Goal: Task Accomplishment & Management: Use online tool/utility

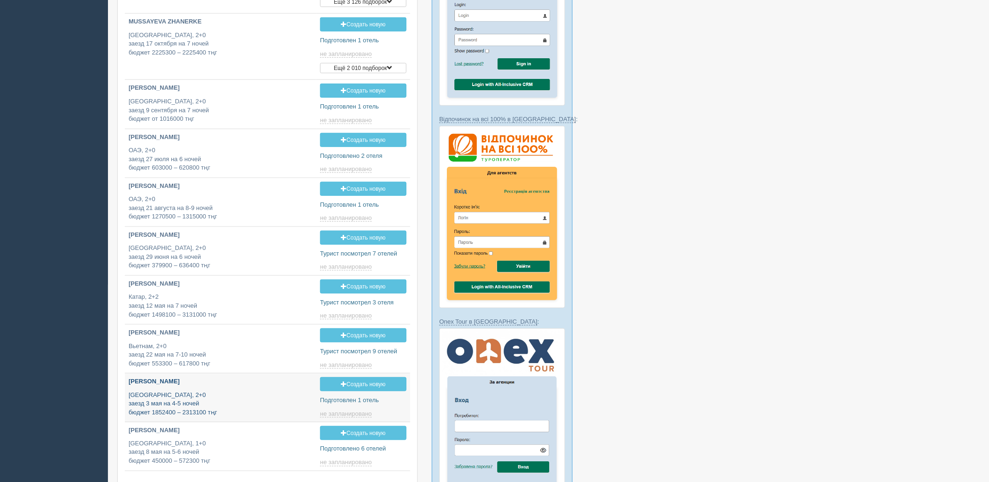
type input "2025-10-10 12:35"
type input "2025-10-10 17:45"
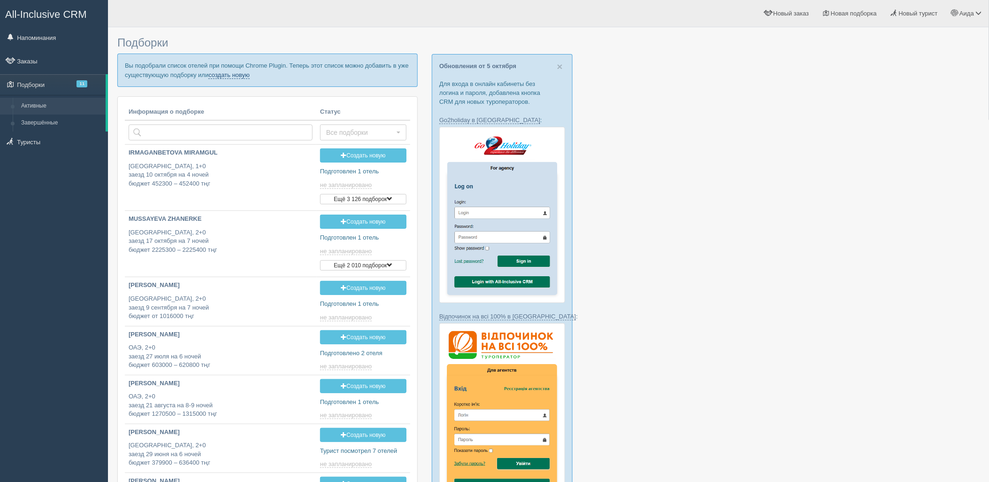
click at [231, 76] on link "создать новую" at bounding box center [228, 75] width 41 height 8
type input "2025-10-10 19:15"
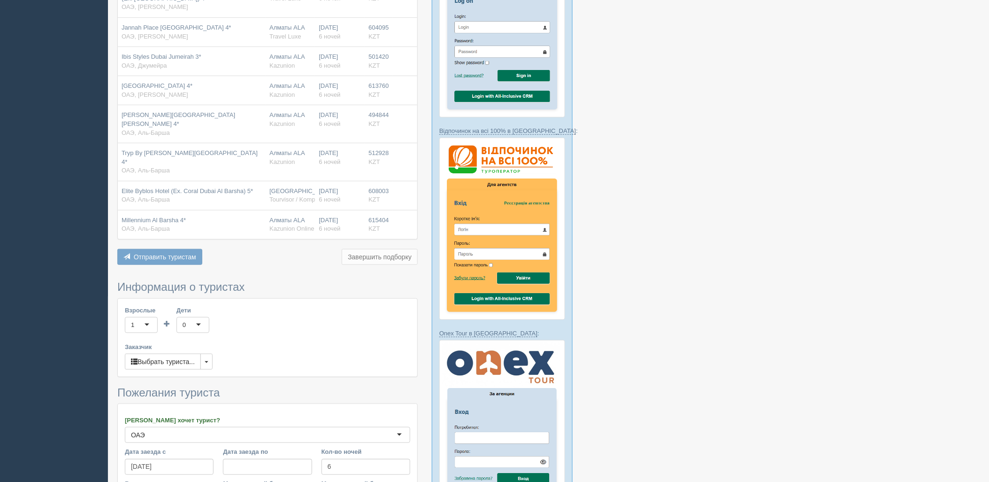
scroll to position [358, 0]
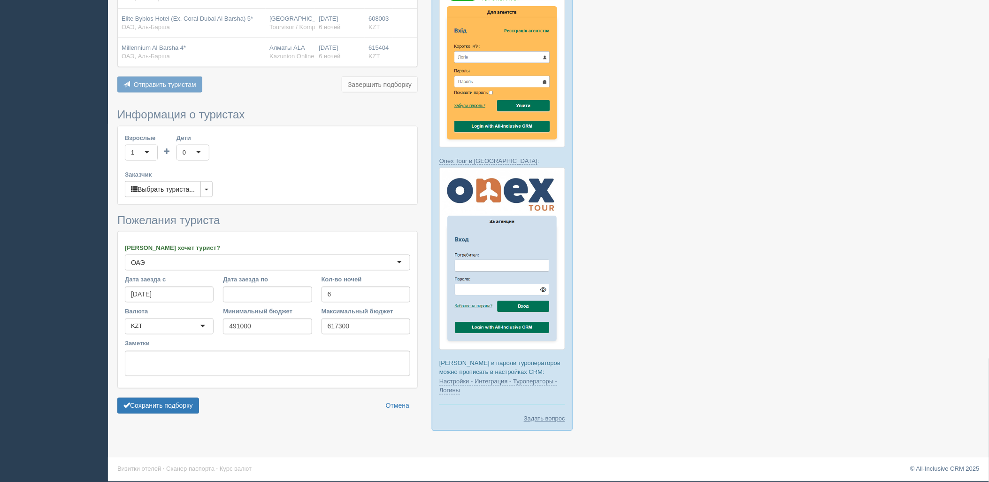
click at [124, 376] on form "Информация о туристах Взрослые 1 1 Дети 0 0 Возраст детей Заказчик Выбрать тури…" at bounding box center [267, 262] width 300 height 309
drag, startPoint x: 143, startPoint y: 385, endPoint x: 160, endPoint y: 385, distance: 16.9
click at [143, 398] on button "Сохранить подборку" at bounding box center [158, 406] width 82 height 16
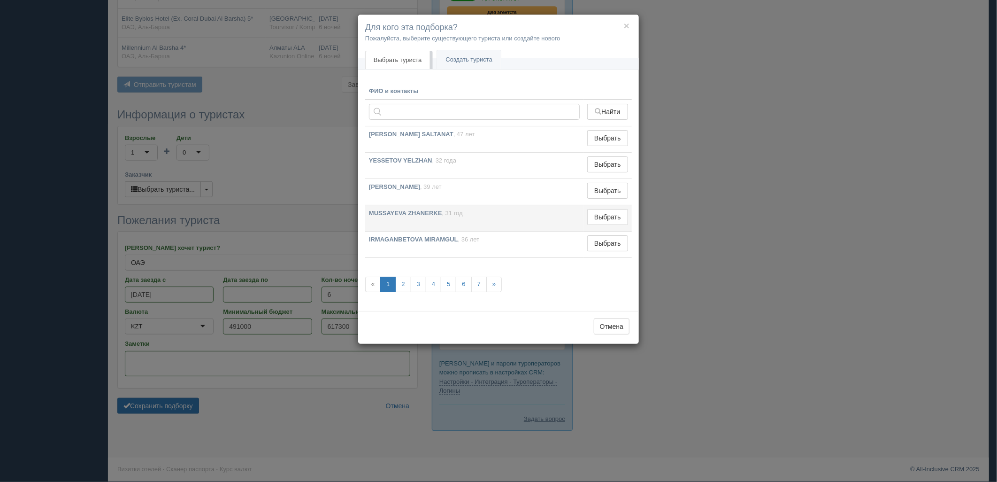
click at [597, 230] on td "Выбрать Выбран" at bounding box center [607, 218] width 48 height 26
click at [597, 235] on button "Выбрать" at bounding box center [607, 243] width 41 height 16
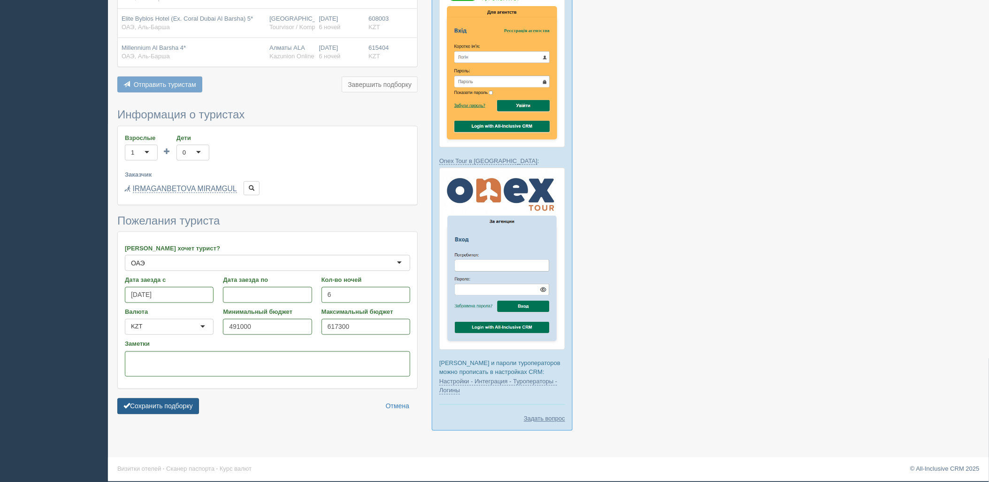
click at [185, 398] on button "Сохранить подборку" at bounding box center [158, 406] width 82 height 16
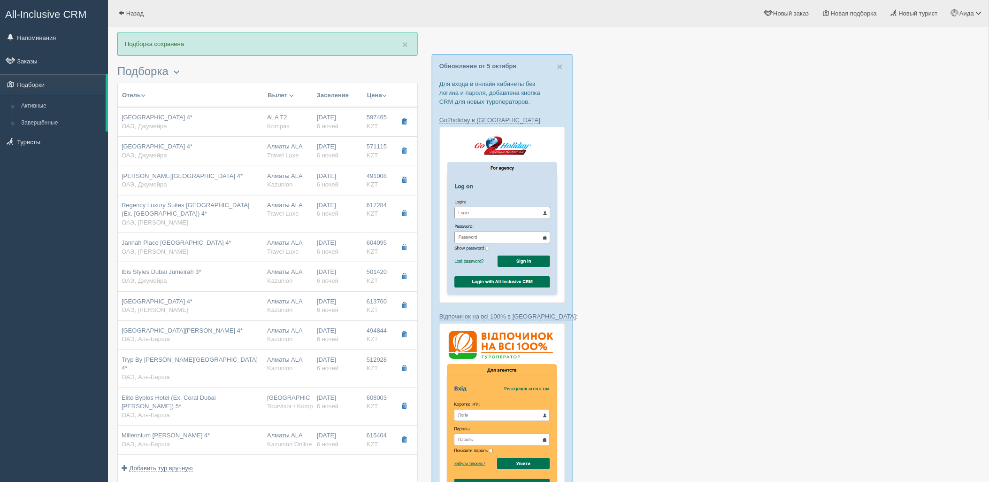
drag, startPoint x: 904, startPoint y: 299, endPoint x: 925, endPoint y: 364, distance: 68.1
click at [925, 364] on div at bounding box center [548, 414] width 862 height 765
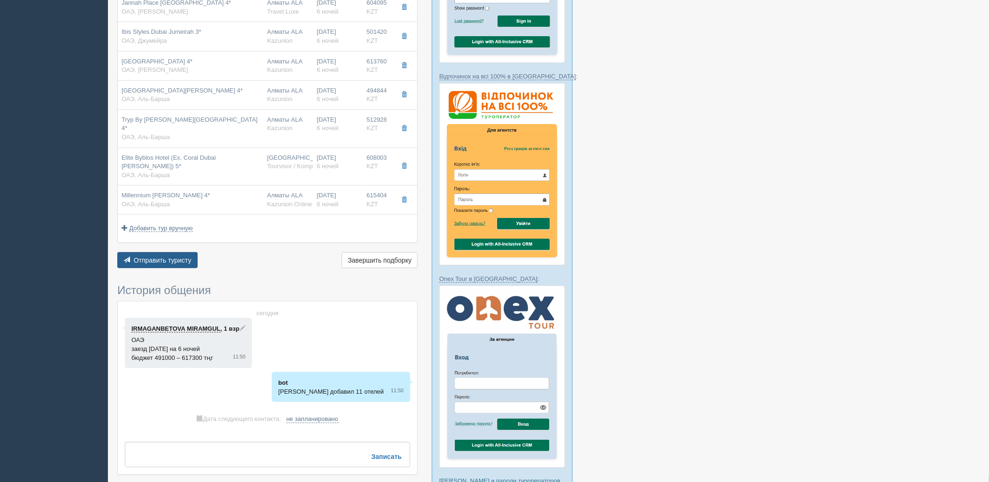
click at [194, 252] on button "Отправить туристу Отправить" at bounding box center [157, 260] width 80 height 16
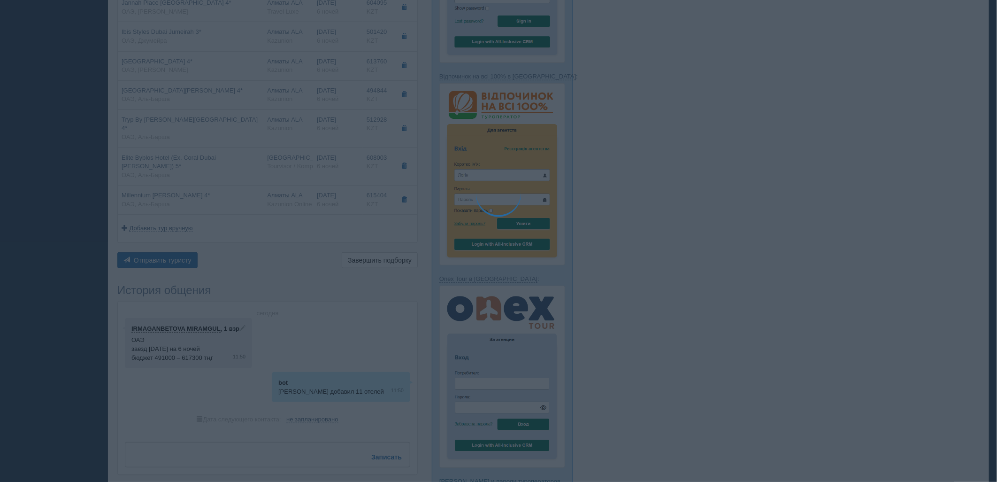
type textarea "🌞 Добрый день! Предлагаем Вам рассмотреть следующие варианты: 🌎 ОАЭ, Джумейра 🏩…"
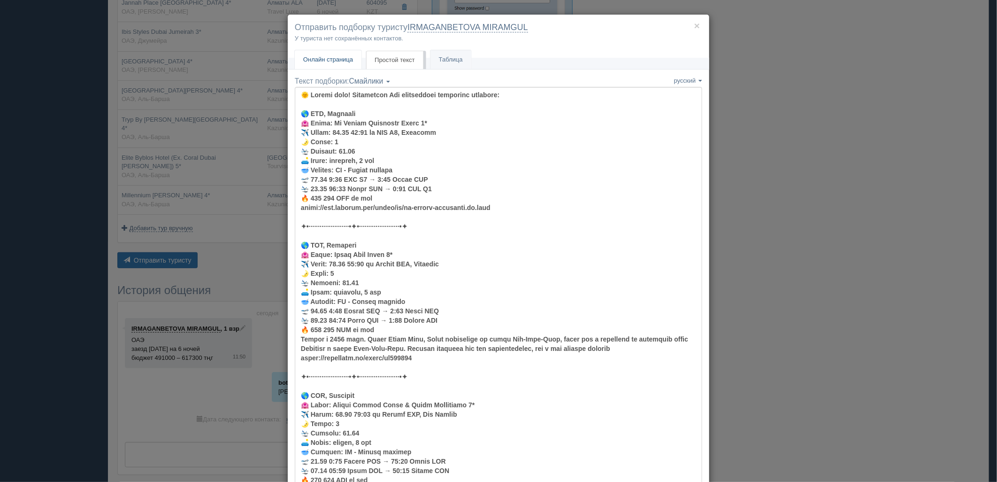
click at [343, 63] on link "Онлайн страница Онлайн" at bounding box center [328, 59] width 67 height 19
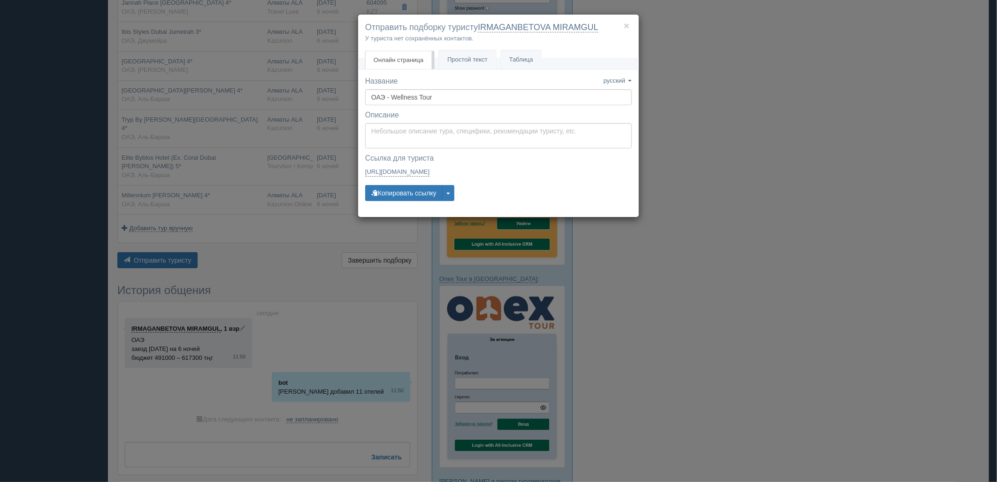
click at [817, 198] on div "× Отправить подборку туристу IRMAGANBETOVA MIRAMGUL У туриста нет сохранённых к…" at bounding box center [498, 241] width 997 height 482
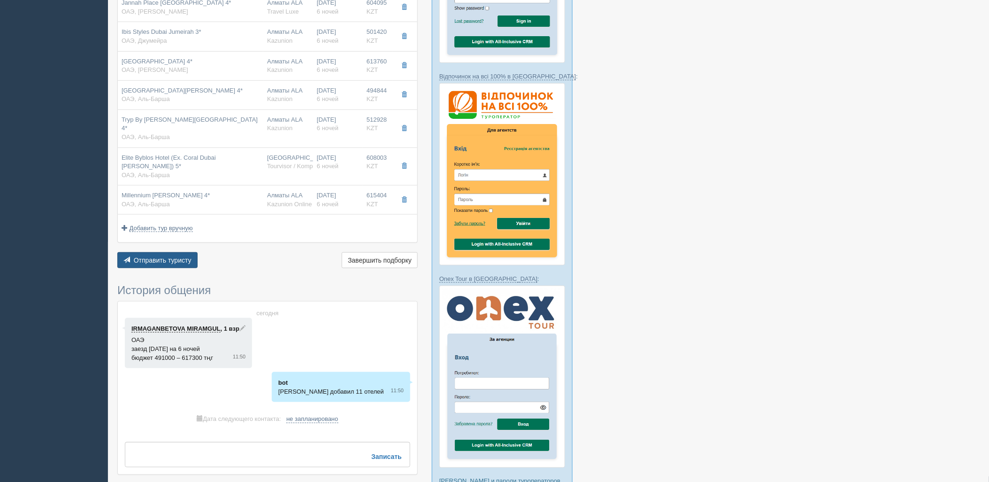
click at [193, 252] on button "Отправить туристу Отправить" at bounding box center [157, 260] width 80 height 16
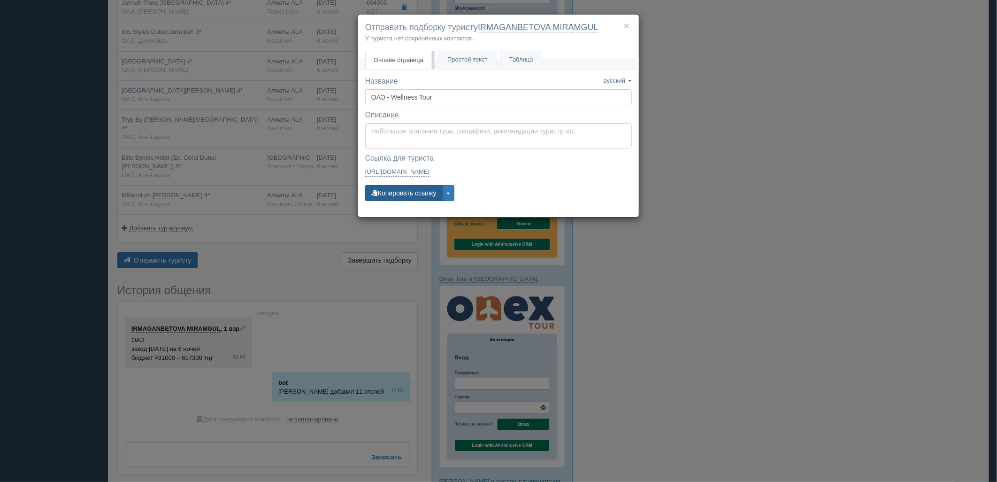
click at [391, 198] on button "Копировать ссылку" at bounding box center [403, 193] width 77 height 16
click at [777, 242] on div "× Отправить подборку туристу IRMAGANBETOVA MIRAMGUL У туриста нет сохранённых к…" at bounding box center [498, 241] width 997 height 482
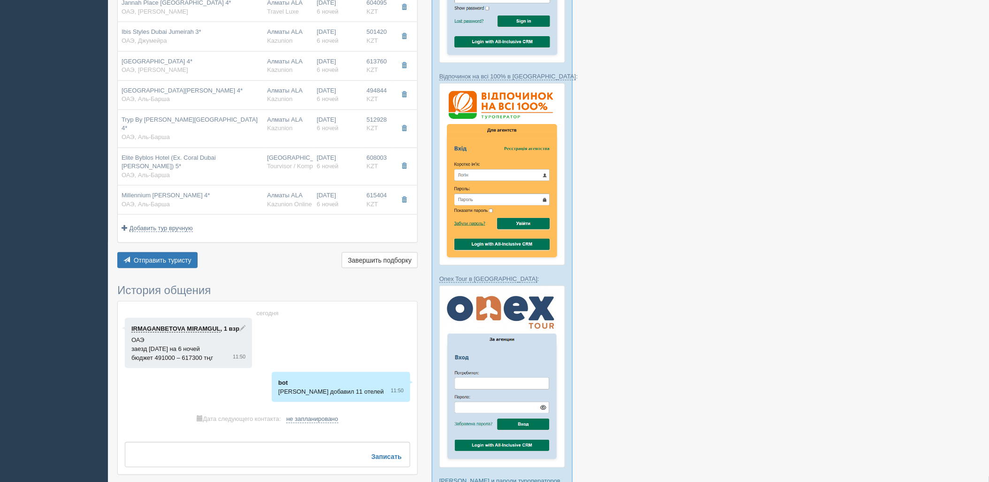
drag, startPoint x: 998, startPoint y: 205, endPoint x: 998, endPoint y: 165, distance: 39.4
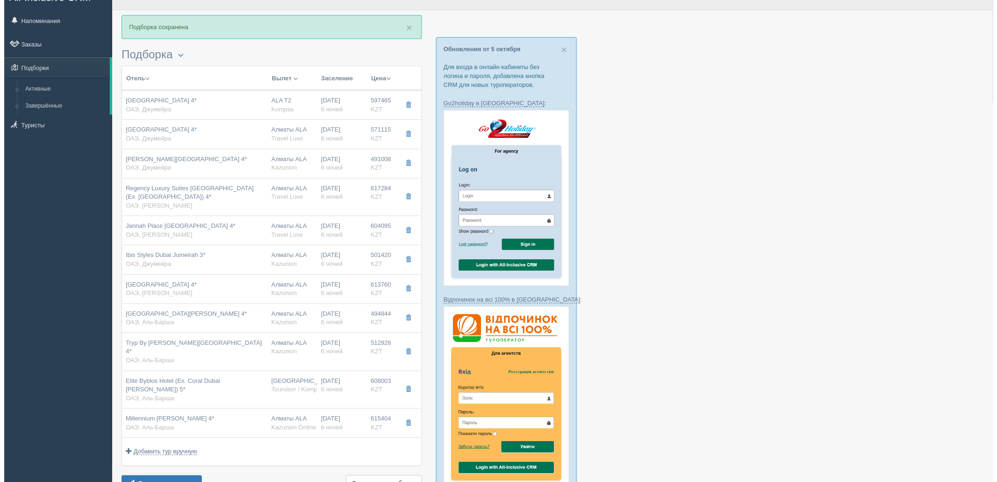
scroll to position [0, 0]
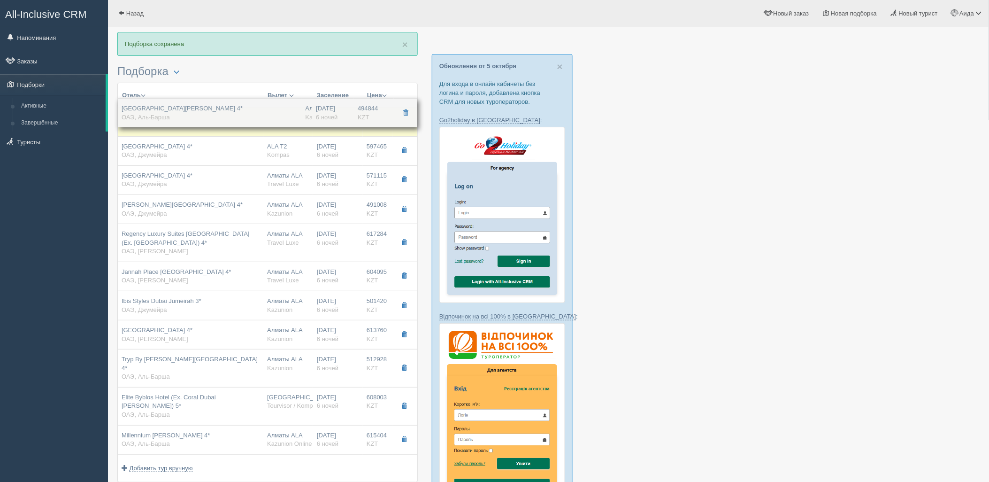
drag, startPoint x: 366, startPoint y: 340, endPoint x: 372, endPoint y: 118, distance: 222.5
drag, startPoint x: 354, startPoint y: 214, endPoint x: 351, endPoint y: 121, distance: 93.5
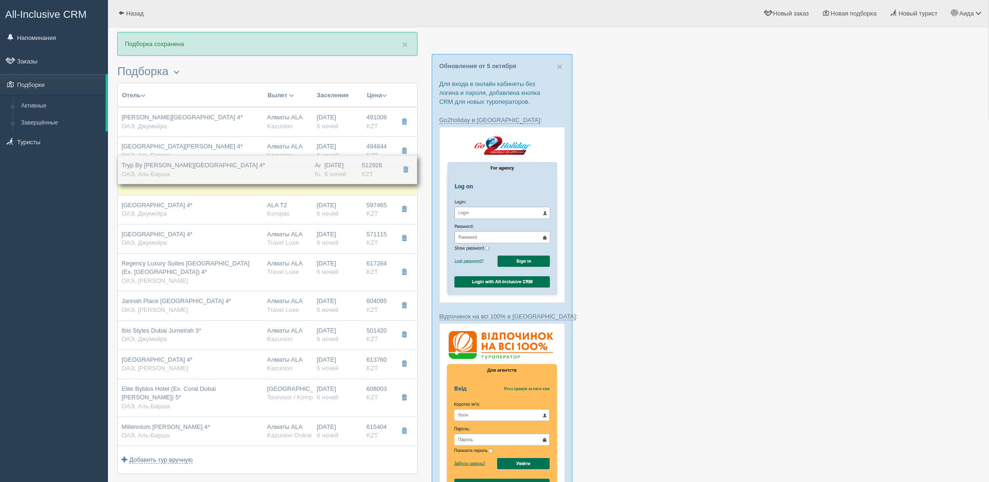
drag, startPoint x: 377, startPoint y: 362, endPoint x: 375, endPoint y: 168, distance: 194.8
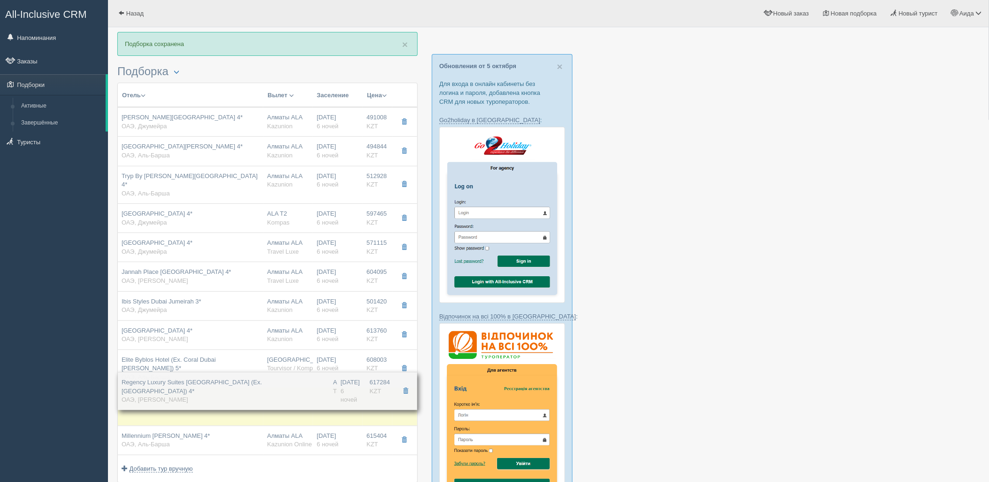
drag, startPoint x: 378, startPoint y: 269, endPoint x: 374, endPoint y: 375, distance: 106.2
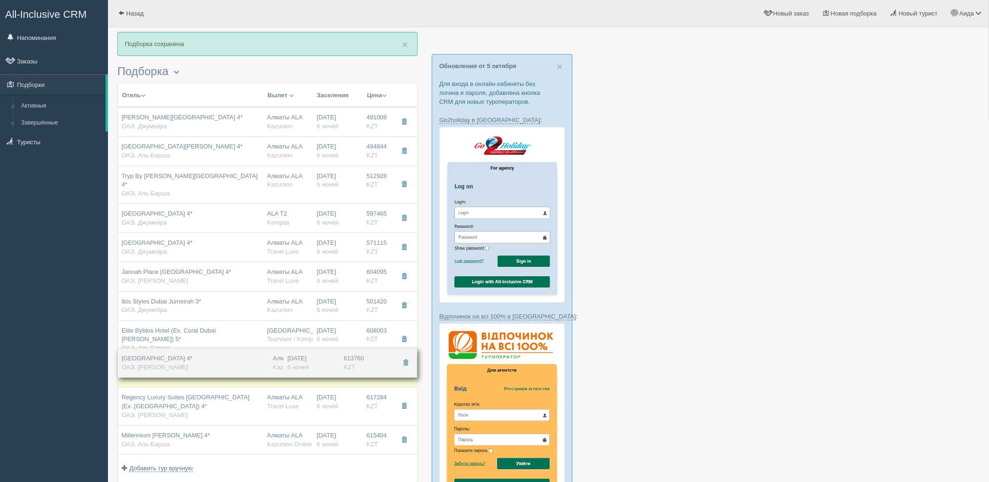
drag, startPoint x: 375, startPoint y: 324, endPoint x: 376, endPoint y: 360, distance: 36.1
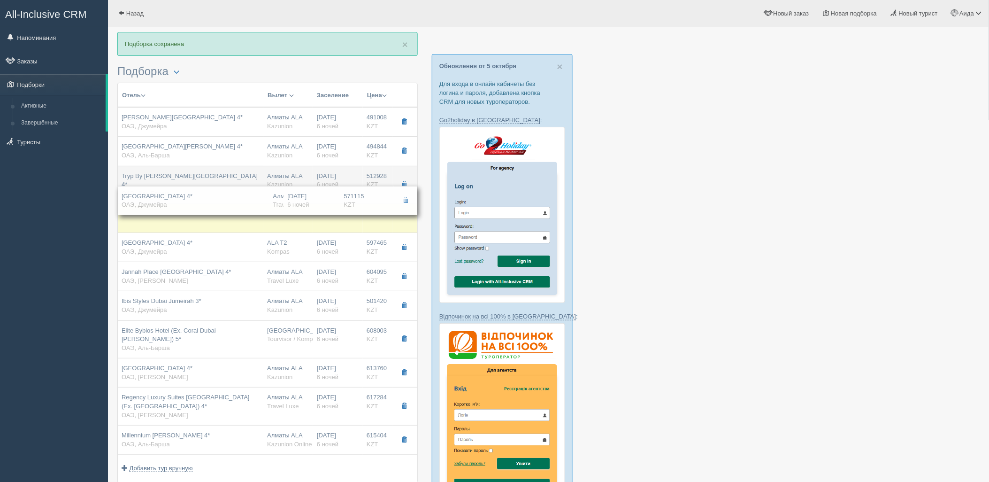
drag, startPoint x: 308, startPoint y: 229, endPoint x: 315, endPoint y: 185, distance: 43.8
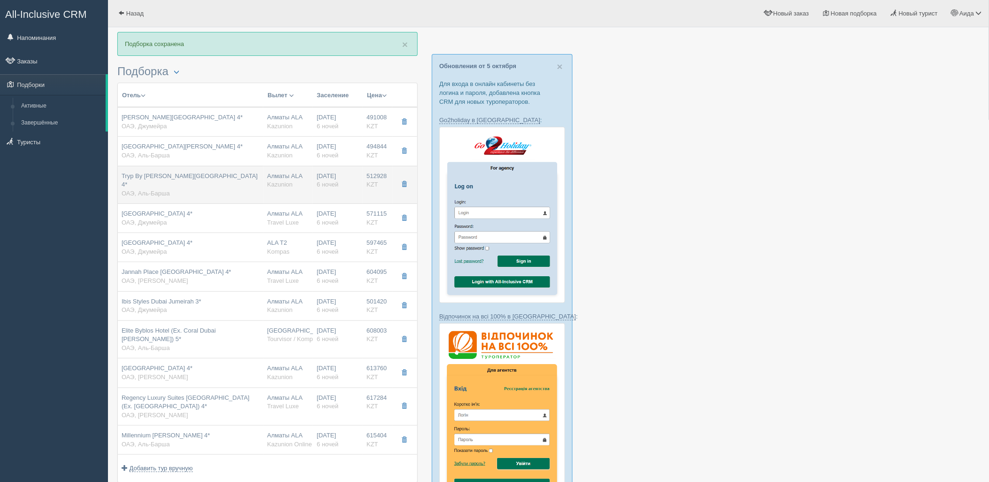
click at [316, 185] on td "16.10.2025 6 ночей" at bounding box center [338, 185] width 50 height 38
type input "Tryp By [PERSON_NAME][GEOGRAPHIC_DATA] 4*"
type input "https://tophotels.ru/kz/hotel/al312587?ysclid=loxy329qi0420058677"
type input "ОАЭ"
type input "Аль-Барша"
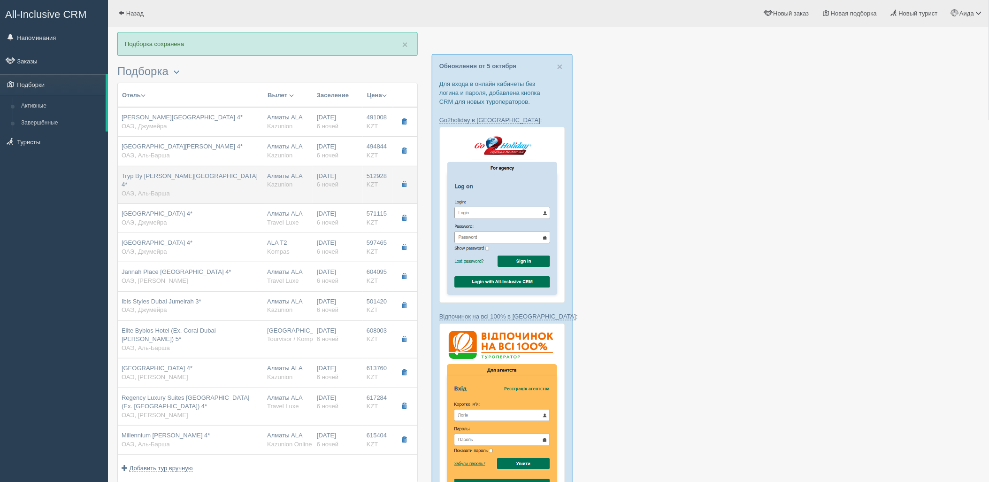
type input "512928.00"
type input "Алматы ALA"
type input "Дубай DXB"
type input "09:15"
type input "12:55"
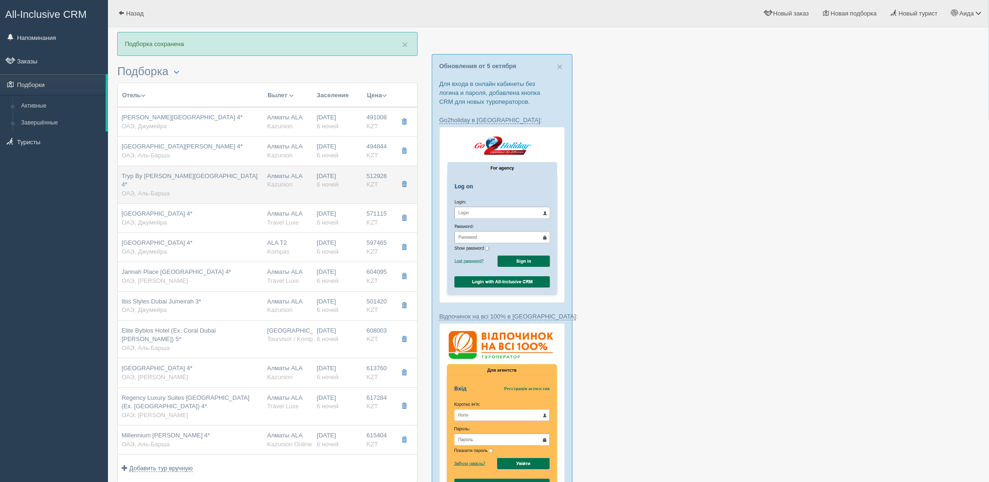
type input "Air Astana"
type input "13:55"
type input "19:10"
type input "6"
type input "tryp"
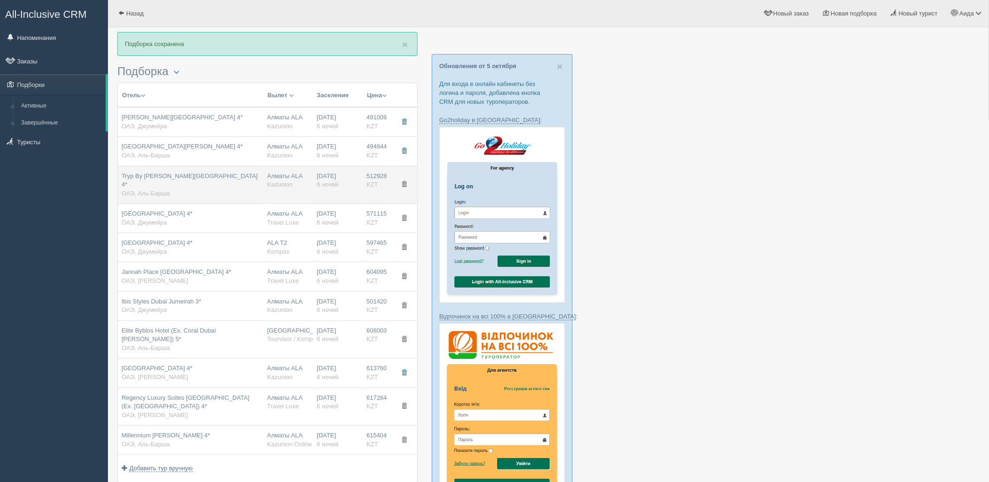
type input "BB - Только завтрак"
type input "Kazunion"
type input "https://tourvisor.ru/countries#!/hotel=tryp-by-wyndham-dubai"
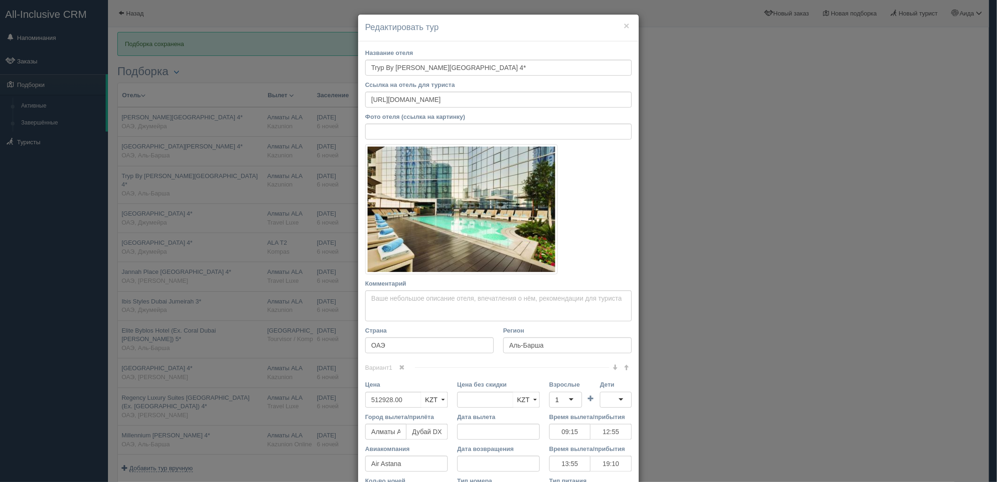
click at [877, 110] on div "× Редактировать тур Название отеля Tryp By Wyndham Barsha Heights 4* Ссылка на …" at bounding box center [498, 241] width 997 height 482
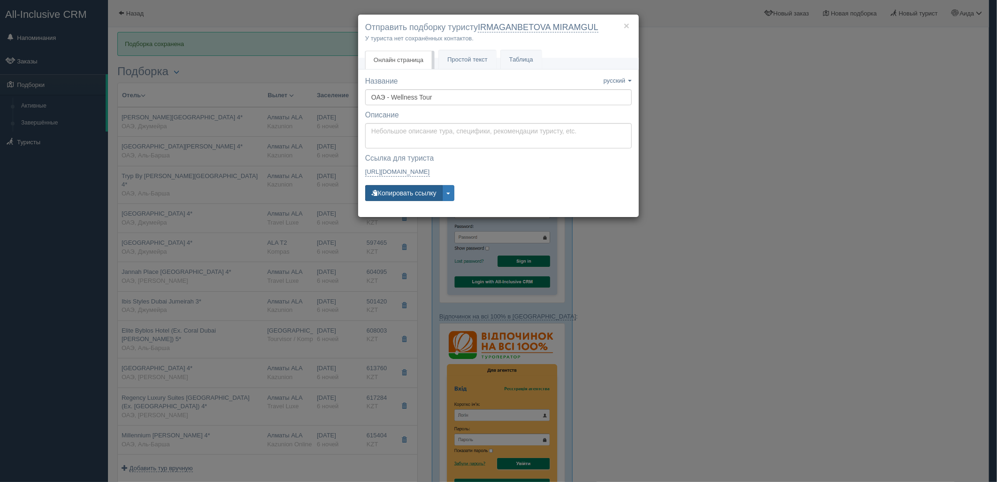
click at [413, 194] on button "Копировать ссылку" at bounding box center [403, 193] width 77 height 16
